Goal: Task Accomplishment & Management: Complete application form

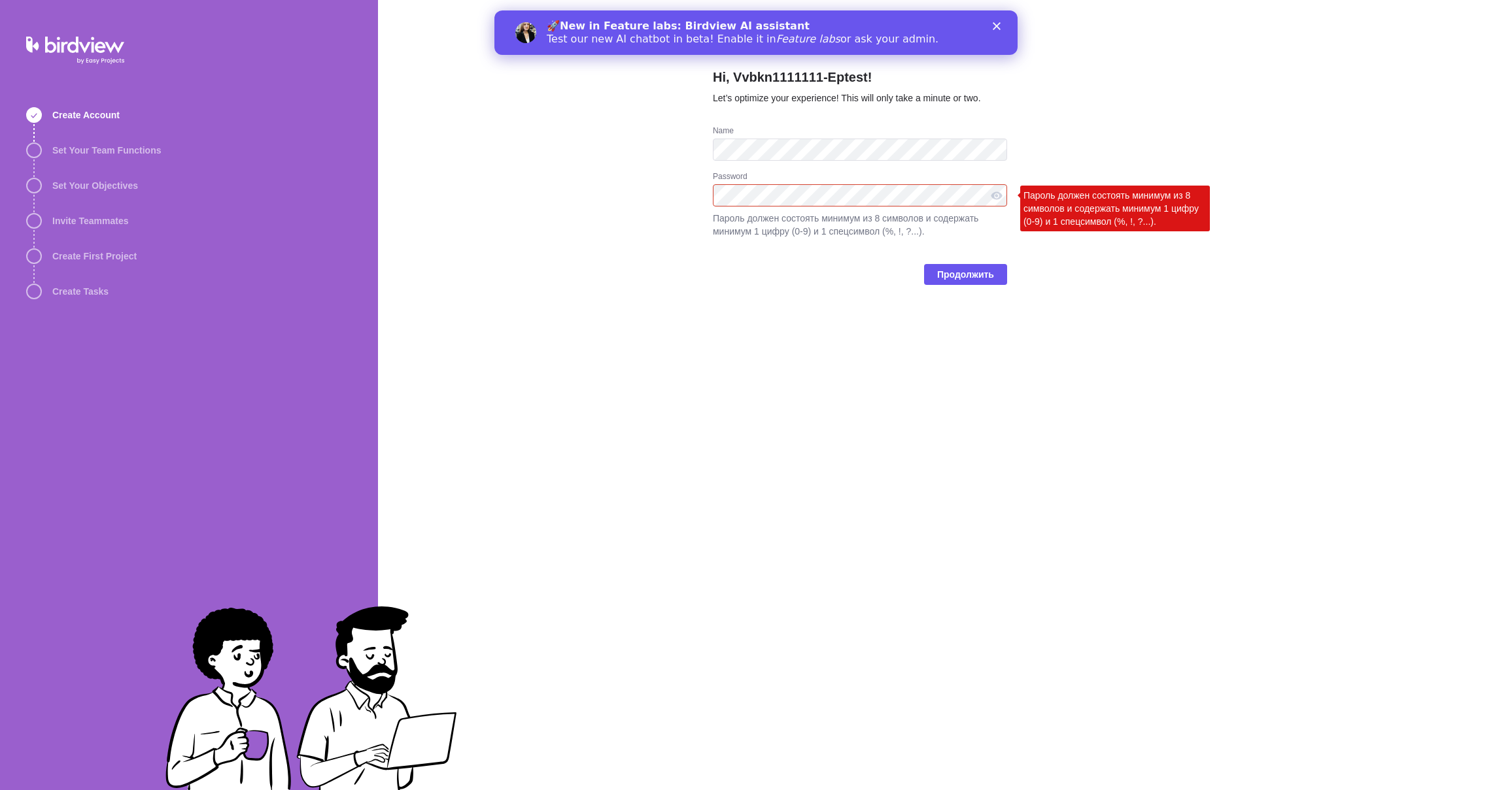
click at [1001, 322] on div "Hi, Vvbkn1111111-Eptest! Let’s optimize your experience! This will only take a …" at bounding box center [860, 395] width 294 height 790
click at [993, 198] on div at bounding box center [996, 195] width 21 height 23
click at [993, 193] on div at bounding box center [996, 195] width 21 height 23
click at [997, 191] on div at bounding box center [996, 195] width 21 height 23
click at [990, 286] on div "Продолжить" at bounding box center [860, 280] width 294 height 52
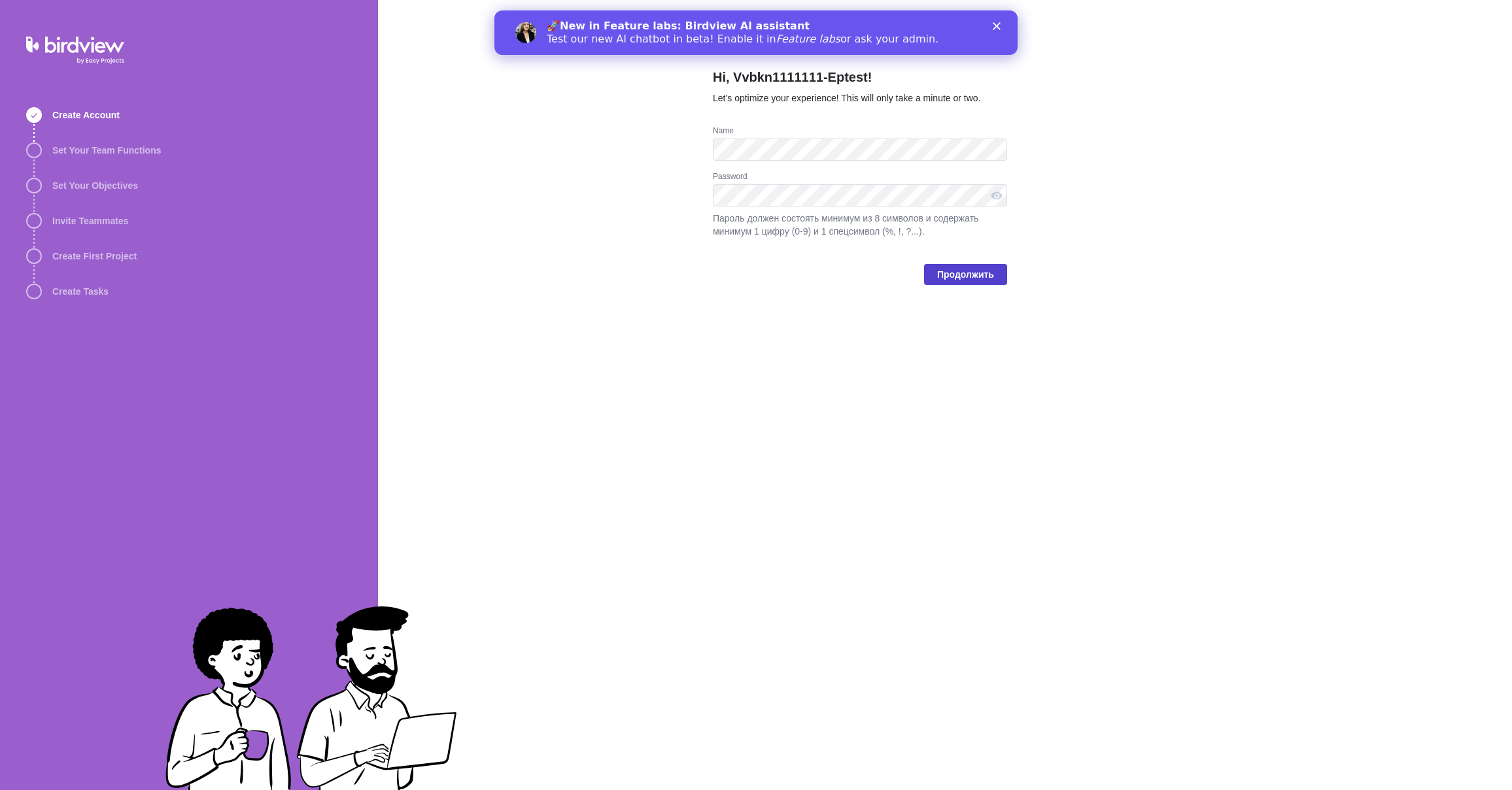
click at [975, 277] on span "Продолжить" at bounding box center [965, 274] width 57 height 15
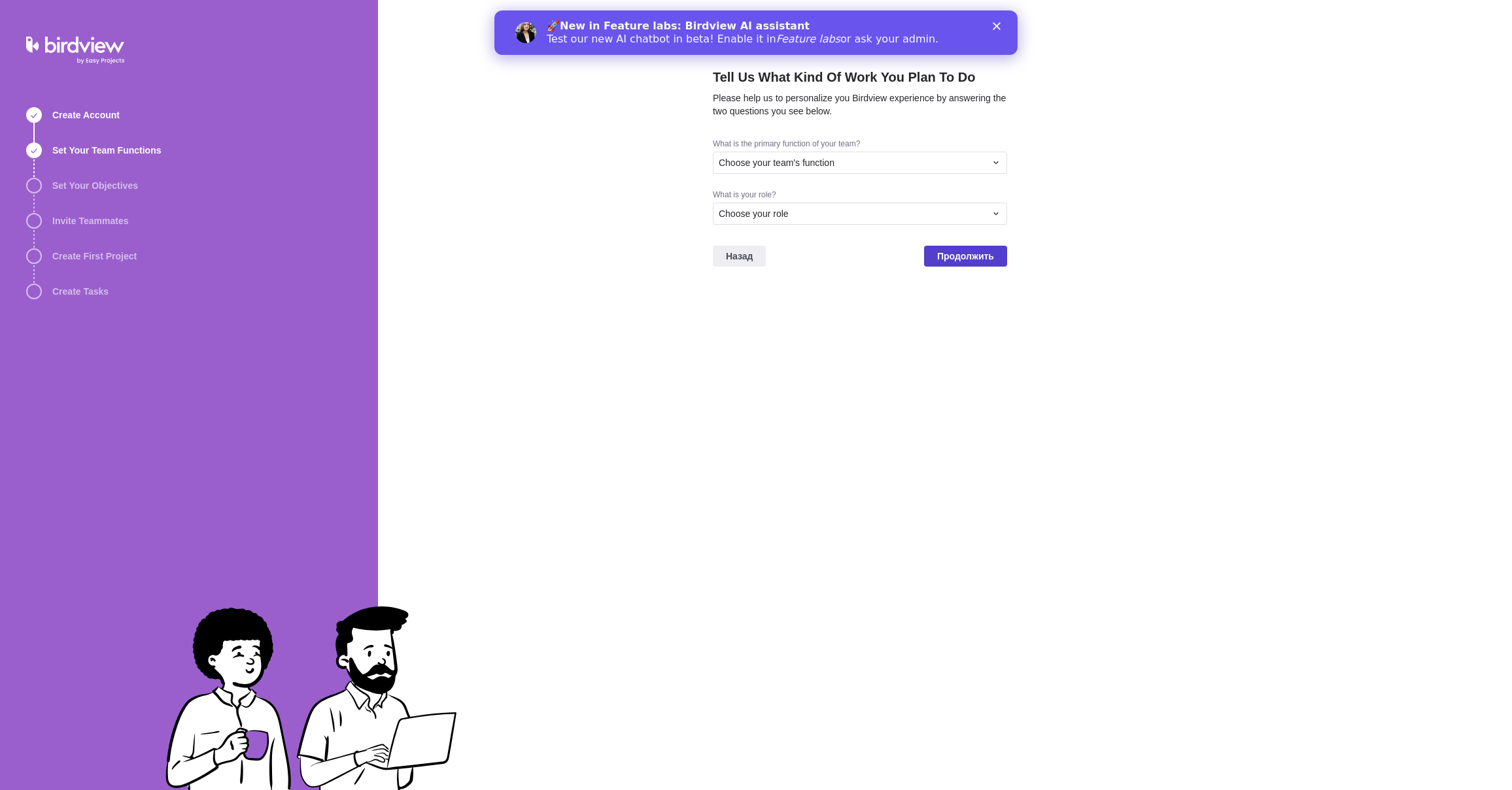
click at [973, 252] on span "Продолжить" at bounding box center [965, 255] width 57 height 15
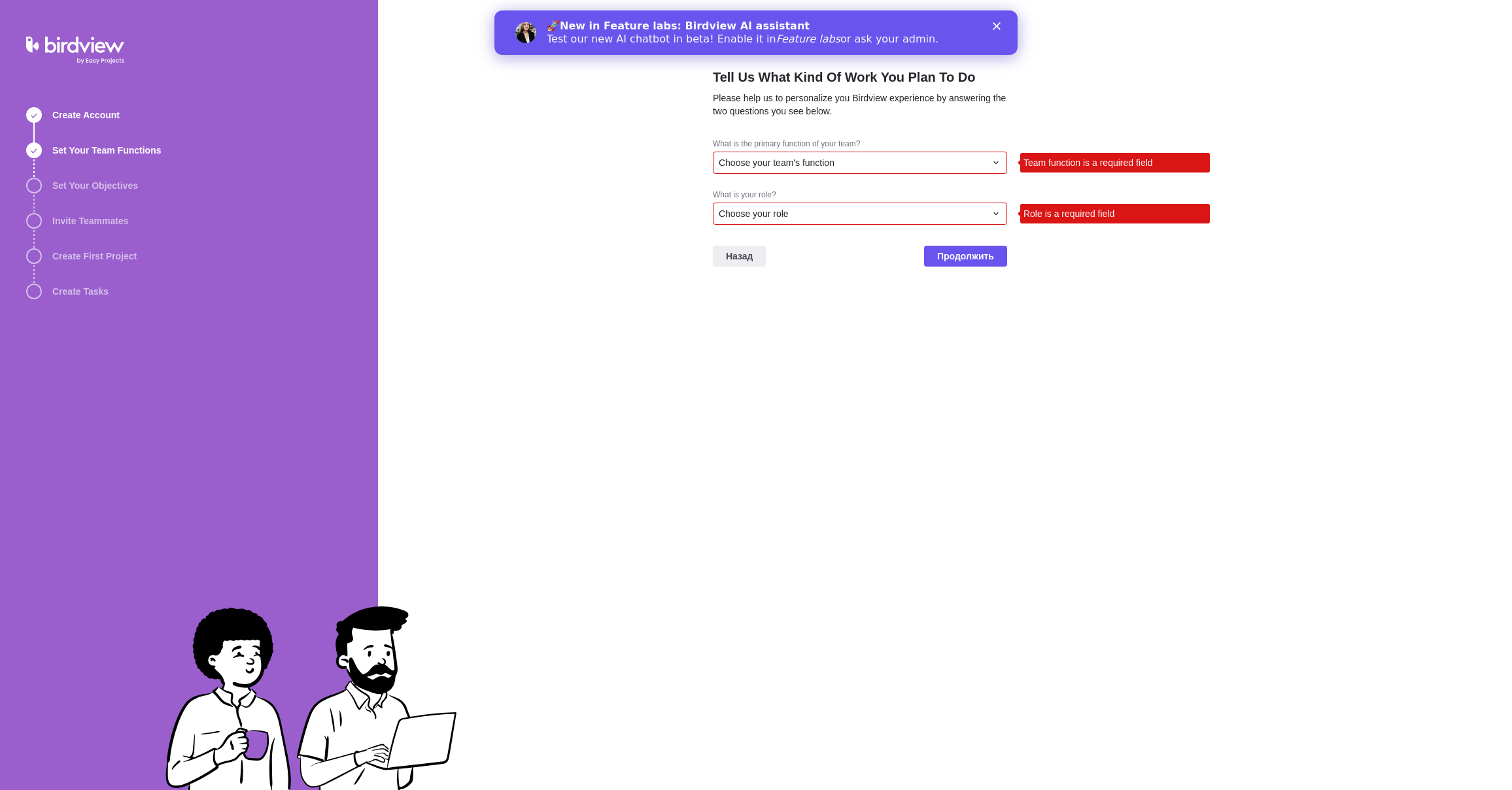
click at [905, 161] on div "Choose your team's function" at bounding box center [853, 162] width 267 height 13
click at [894, 242] on div "Creative Services/Design" at bounding box center [860, 241] width 293 height 23
click at [903, 226] on div "What is your role? Choose your role Role is a required field" at bounding box center [860, 212] width 294 height 46
click at [890, 219] on div "Choose your role" at bounding box center [853, 214] width 267 height 13
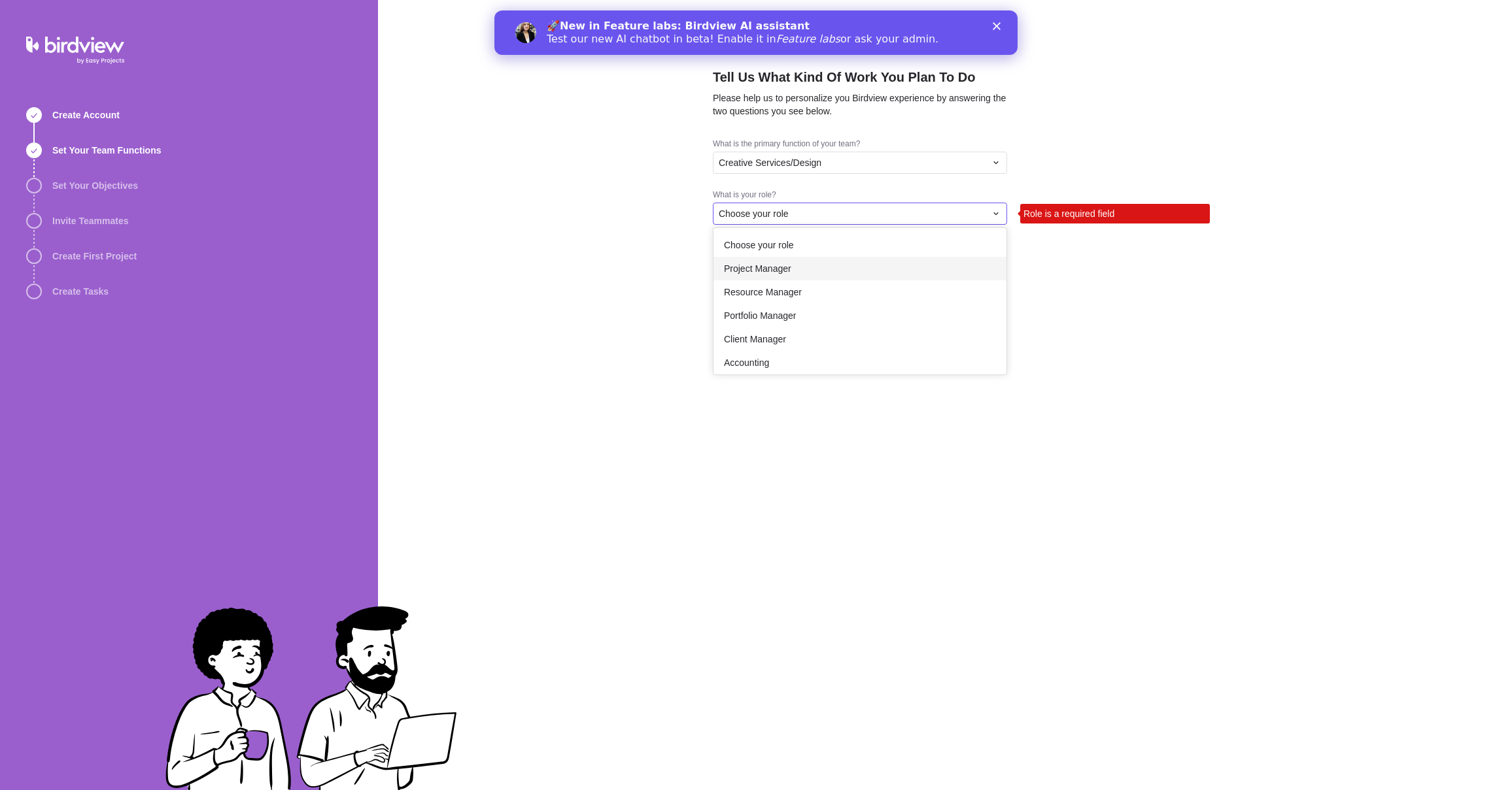
click at [888, 276] on div "Project Manager" at bounding box center [860, 269] width 293 height 23
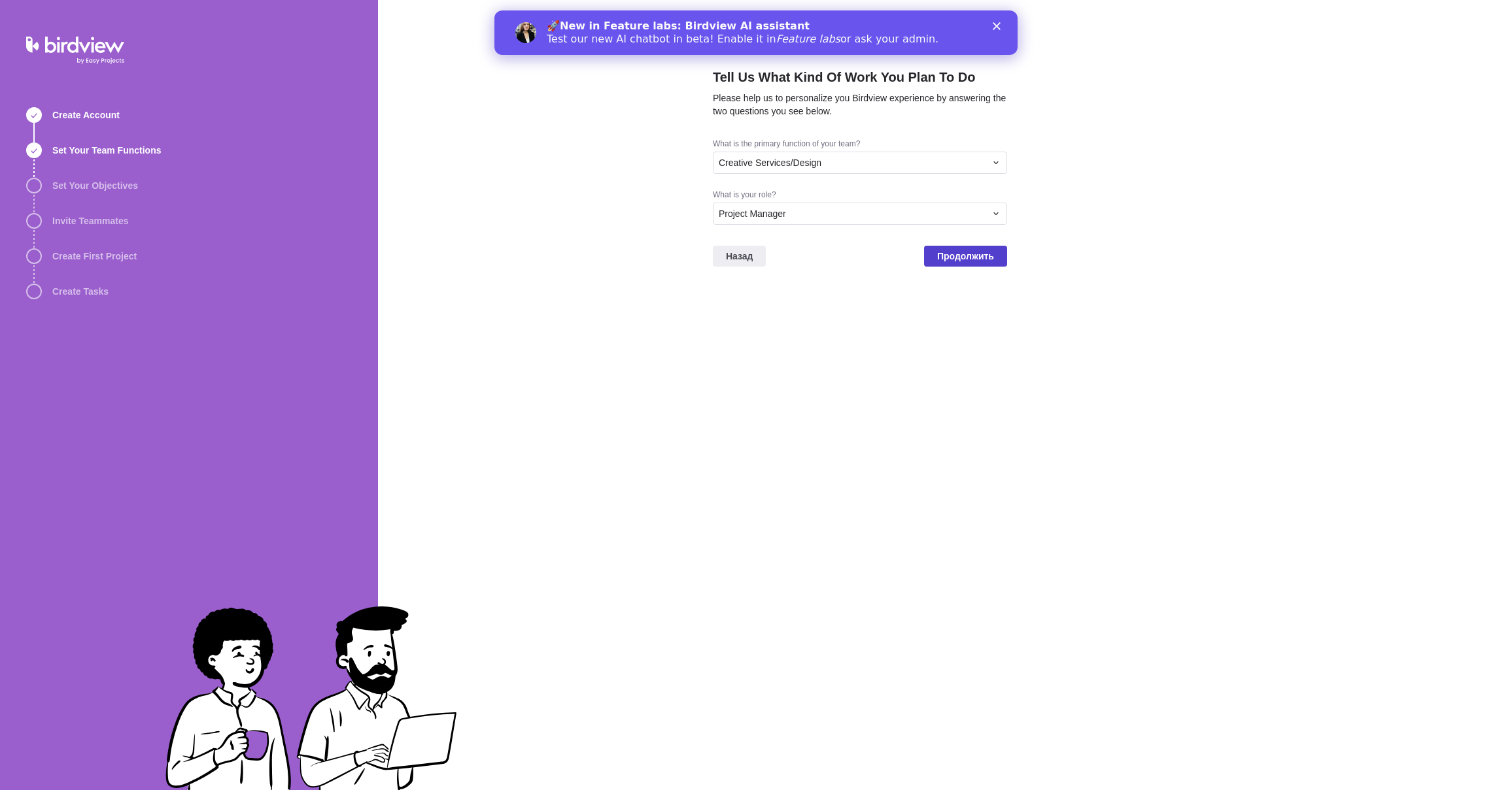
click at [983, 257] on span "Продолжить" at bounding box center [965, 255] width 57 height 15
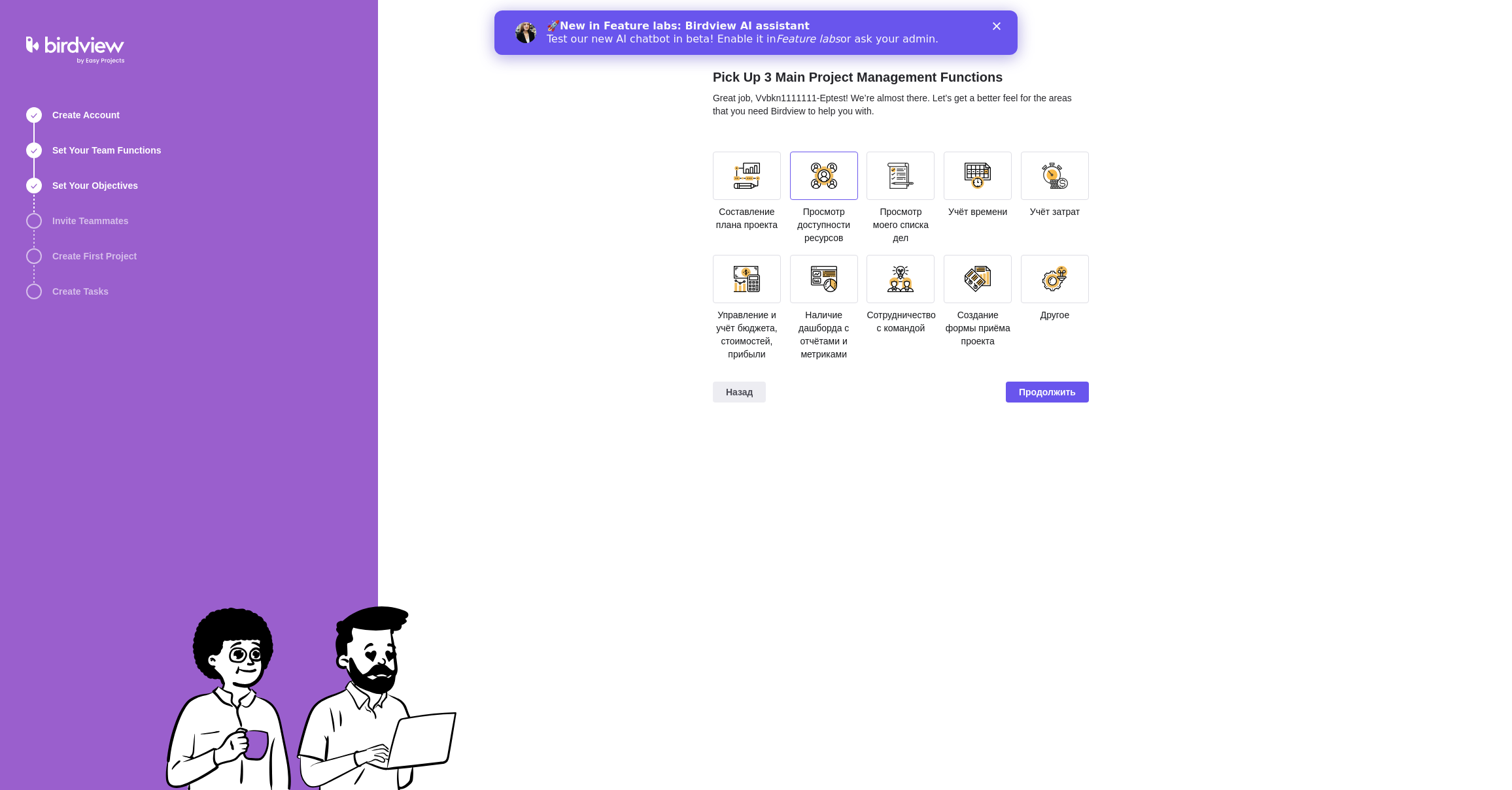
click at [808, 186] on div at bounding box center [824, 176] width 68 height 49
click at [1037, 389] on span "Продолжить" at bounding box center [1046, 391] width 57 height 15
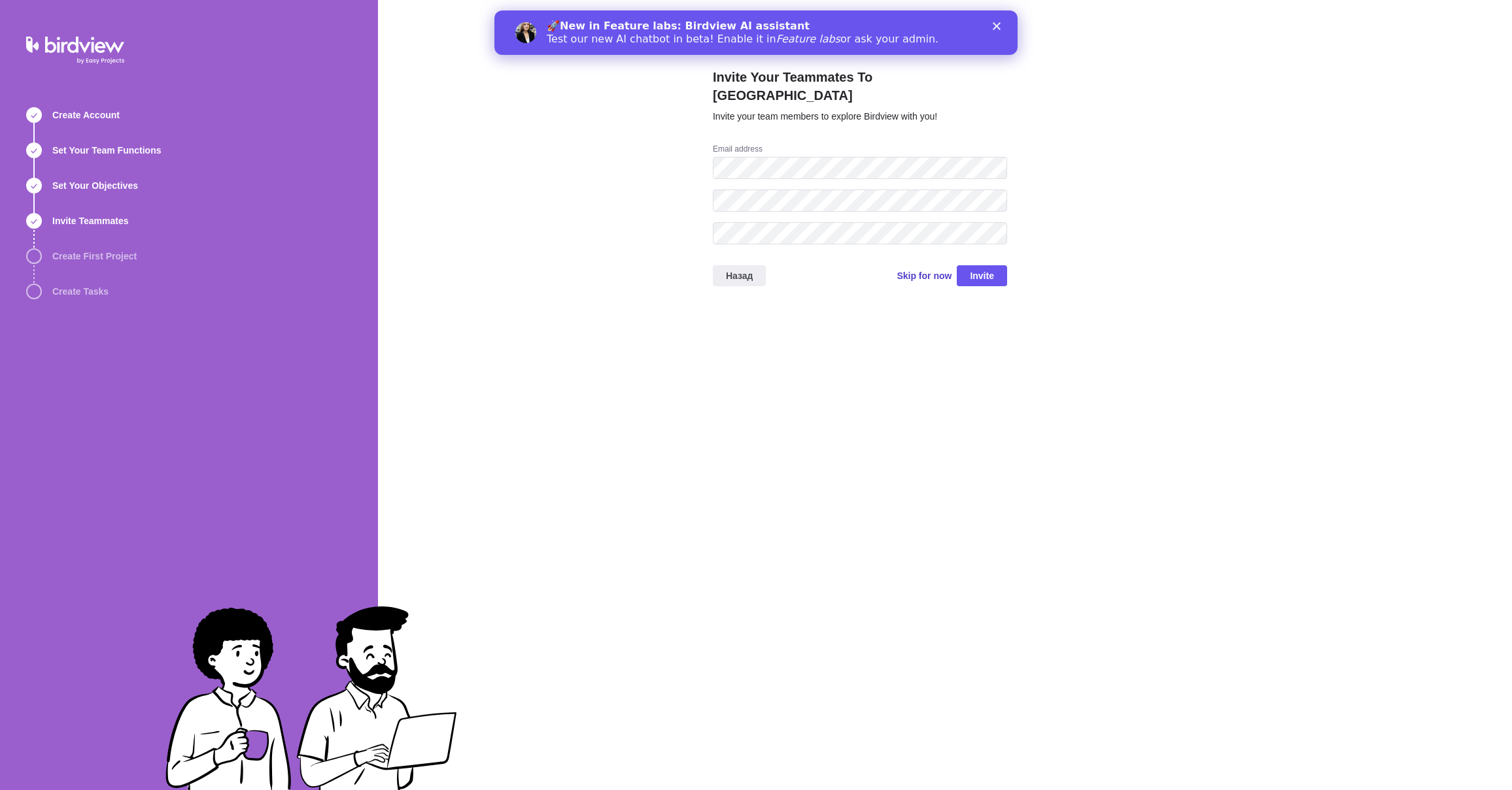
click at [917, 270] on span "Skip for now" at bounding box center [924, 276] width 55 height 13
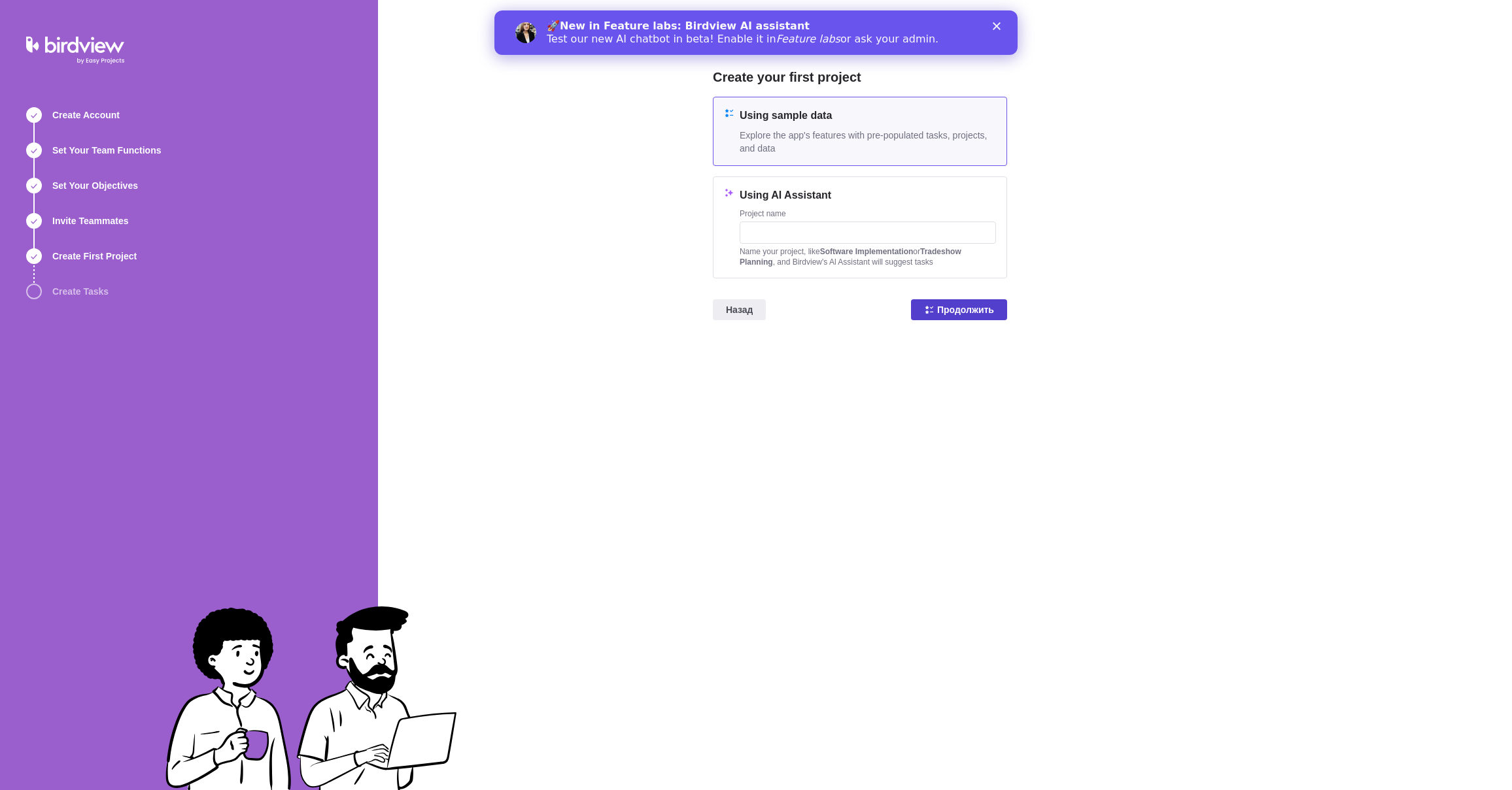
click at [973, 313] on span "Продолжить" at bounding box center [965, 309] width 57 height 15
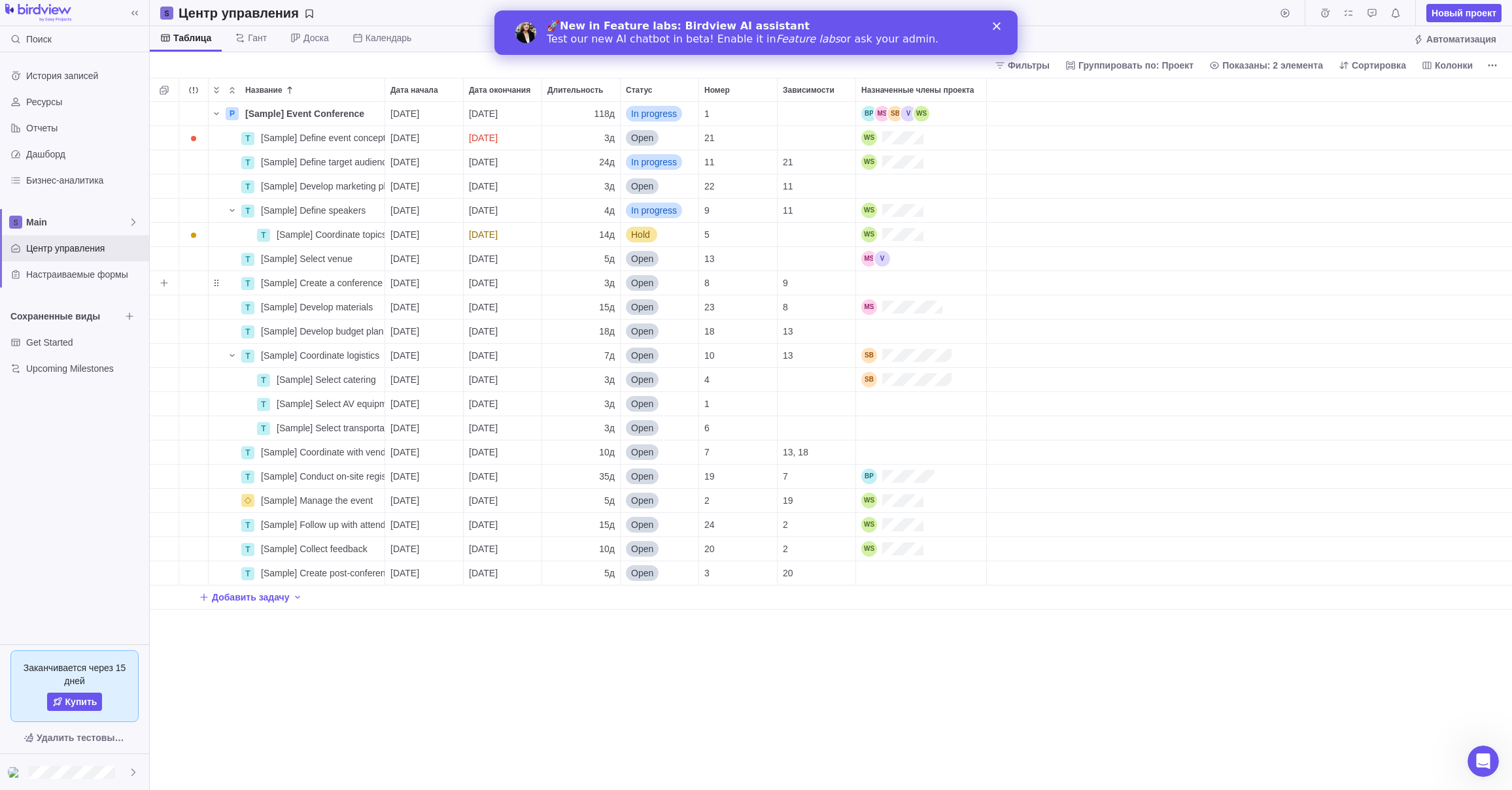
scroll to position [688, 1362]
click at [1005, 32] on div "🚀 New in Feature labs: Birdview AI assistant Test our new AI chatbot in beta! E…" at bounding box center [756, 32] width 523 height 34
click at [997, 23] on icon "Закрыть" at bounding box center [996, 26] width 8 height 8
